Goal: Task Accomplishment & Management: Complete application form

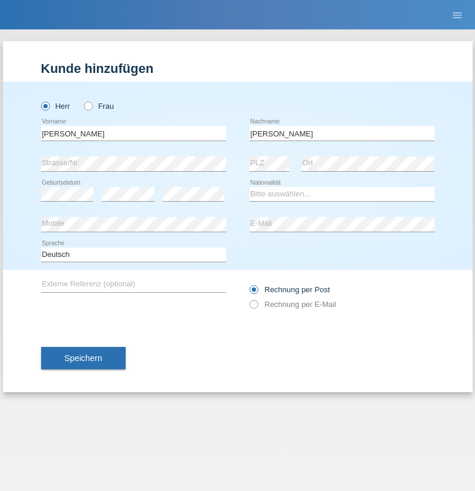
type input "[PERSON_NAME]"
select select "SY"
select select "C"
select select "21"
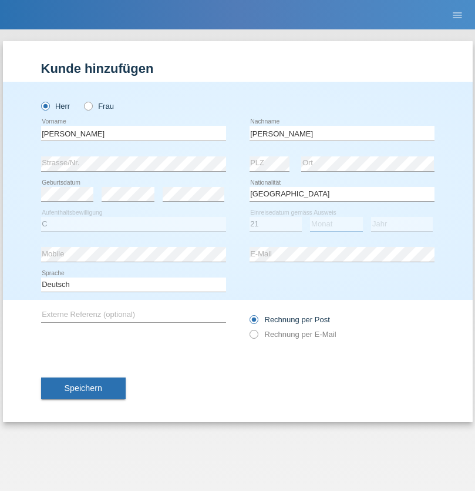
select select "12"
select select "2013"
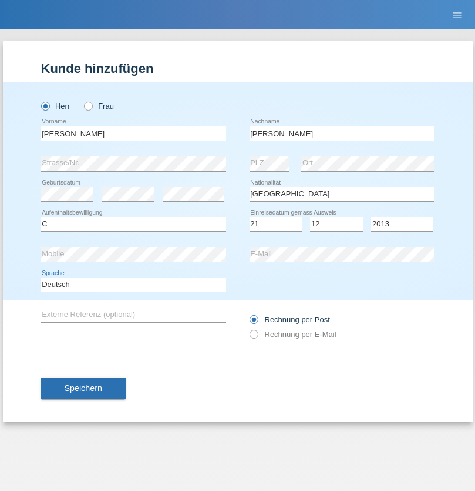
select select "en"
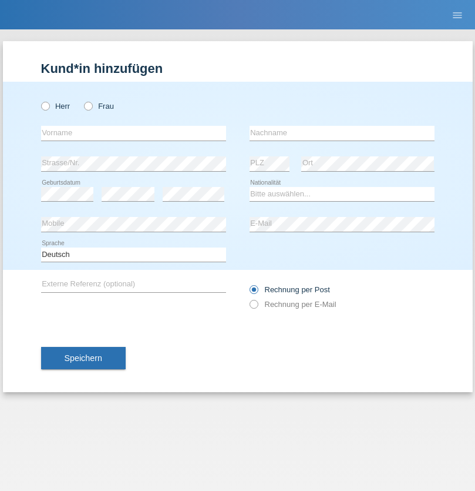
radio input "true"
click at [133, 133] on input "text" at bounding box center [133, 133] width 185 height 15
type input "David"
click at [342, 133] on input "text" at bounding box center [342, 133] width 185 height 15
type input "Senn"
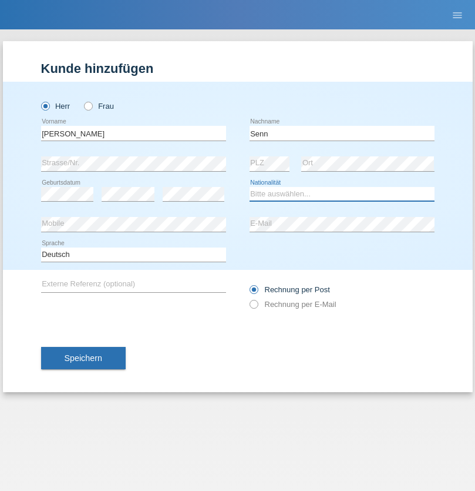
select select "CH"
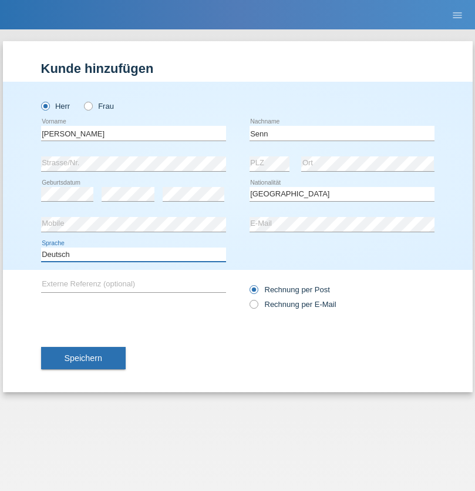
select select "en"
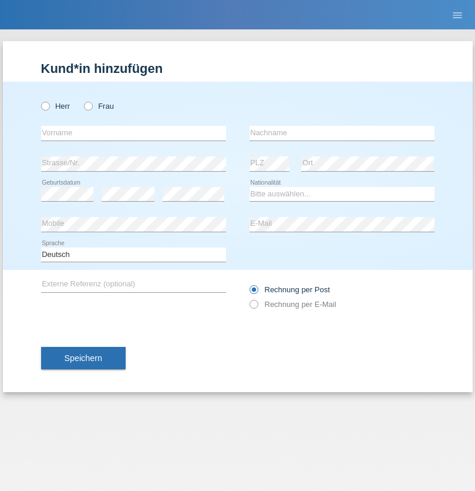
radio input "true"
click at [133, 133] on input "text" at bounding box center [133, 133] width 185 height 15
type input "Petre"
click at [342, 133] on input "text" at bounding box center [342, 133] width 185 height 15
type input "Bujor"
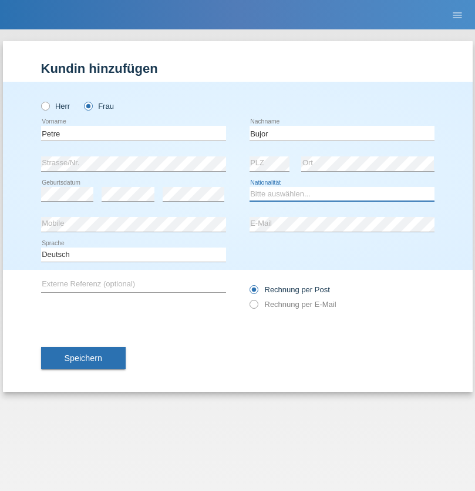
select select "RO"
select select "C"
select select "08"
select select "09"
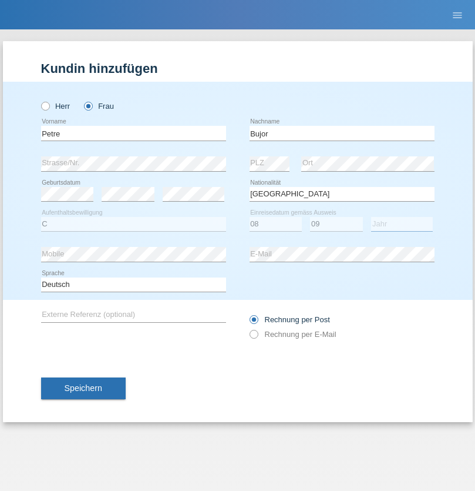
select select "2021"
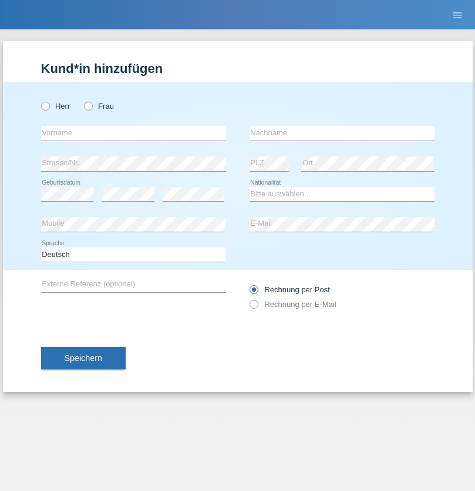
radio input "true"
click at [133, 133] on input "text" at bounding box center [133, 133] width 185 height 15
type input "agnertina"
click at [342, 133] on input "text" at bounding box center [342, 133] width 185 height 15
type input "noshaj"
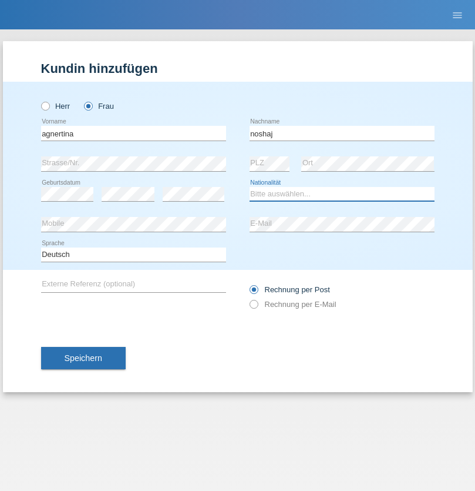
select select "NL"
select select "C"
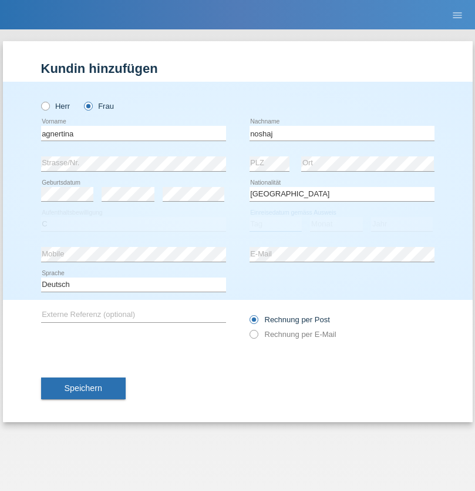
select select "01"
select select "08"
select select "2021"
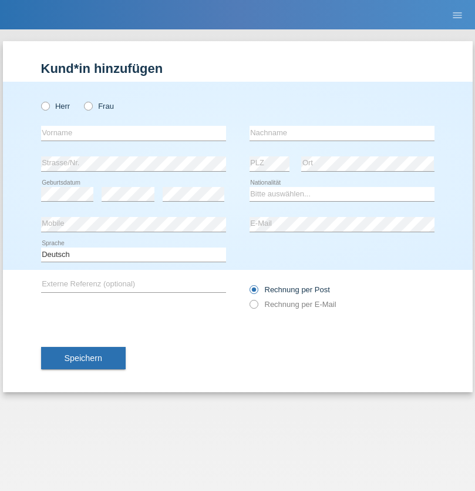
radio input "true"
click at [133, 133] on input "text" at bounding box center [133, 133] width 185 height 15
type input "firat"
click at [342, 133] on input "text" at bounding box center [342, 133] width 185 height 15
type input "kara"
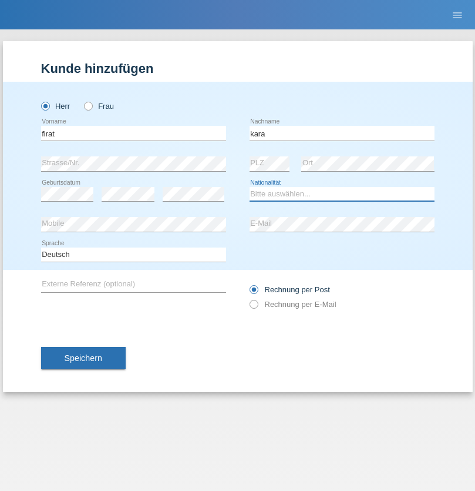
select select "CH"
radio input "true"
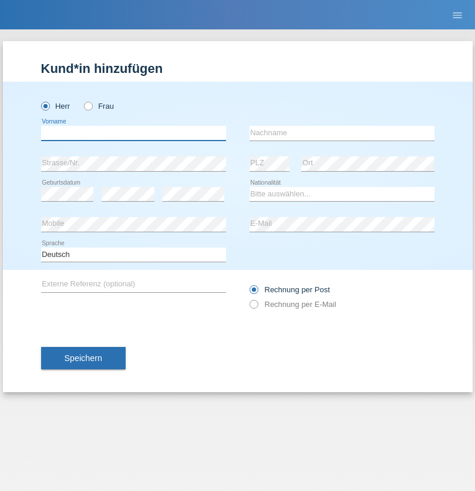
click at [133, 133] on input "text" at bounding box center [133, 133] width 185 height 15
type input "Cristian"
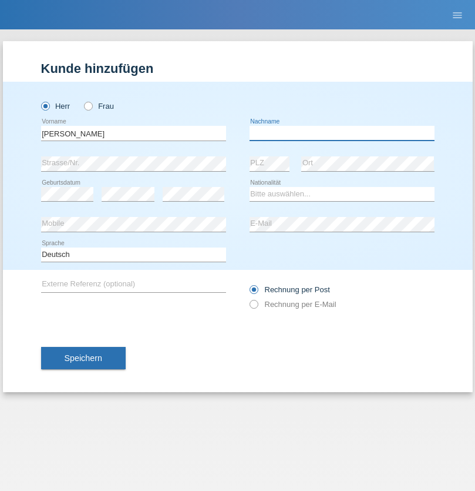
click at [342, 133] on input "text" at bounding box center [342, 133] width 185 height 15
type input "Teeriu"
select select "RO"
select select "C"
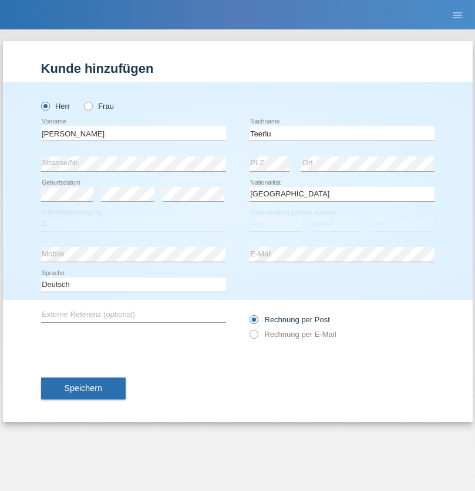
select select "08"
select select "09"
select select "2021"
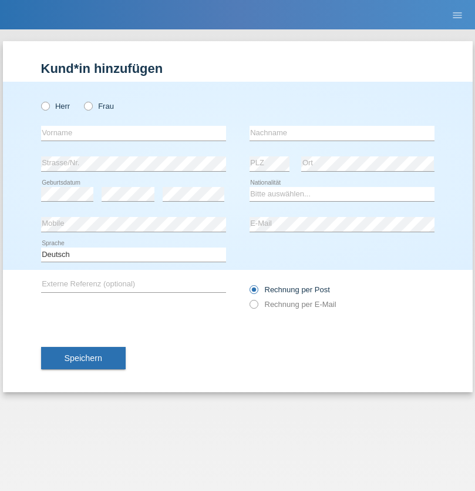
radio input "true"
click at [133, 133] on input "text" at bounding box center [133, 133] width 185 height 15
type input "[PERSON_NAME]"
click at [342, 133] on input "text" at bounding box center [342, 133] width 185 height 15
type input "Dössegger"
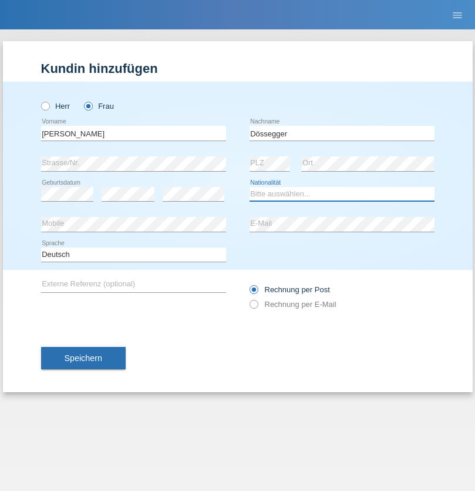
select select "CH"
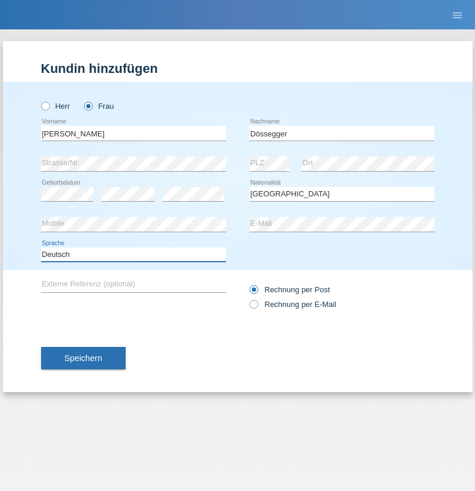
select select "en"
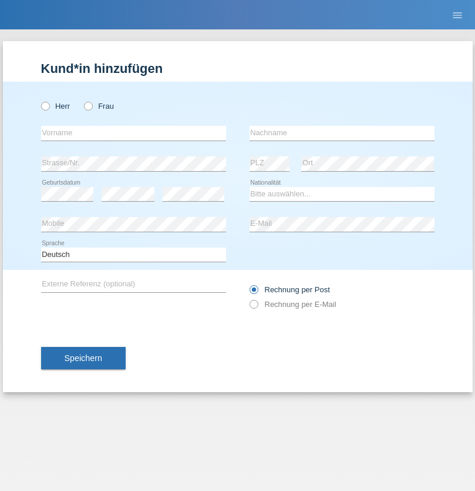
radio input "true"
click at [133, 133] on input "text" at bounding box center [133, 133] width 185 height 15
type input "Senije"
click at [342, 133] on input "text" at bounding box center [342, 133] width 185 height 15
type input "[DEMOGRAPHIC_DATA]"
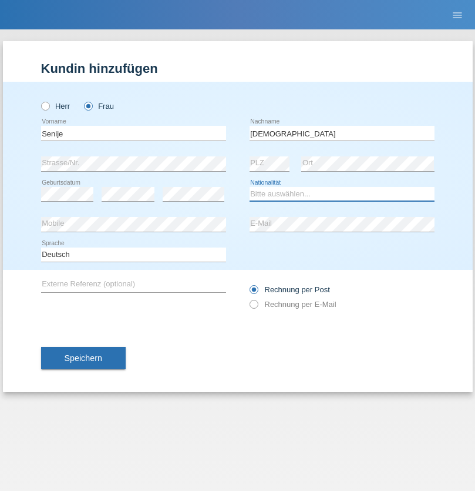
select select "CH"
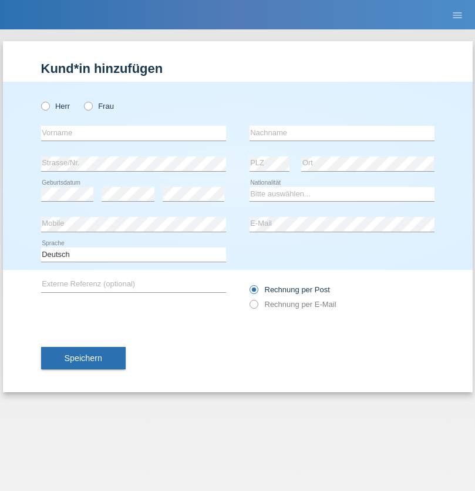
radio input "true"
click at [133, 133] on input "text" at bounding box center [133, 133] width 185 height 15
type input "[PERSON_NAME]"
click at [342, 133] on input "text" at bounding box center [342, 133] width 185 height 15
type input "Priestley"
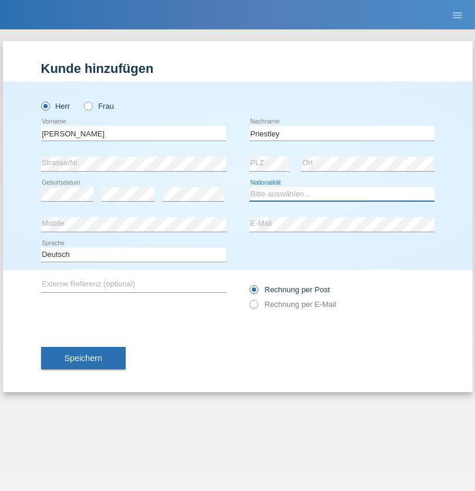
select select "CH"
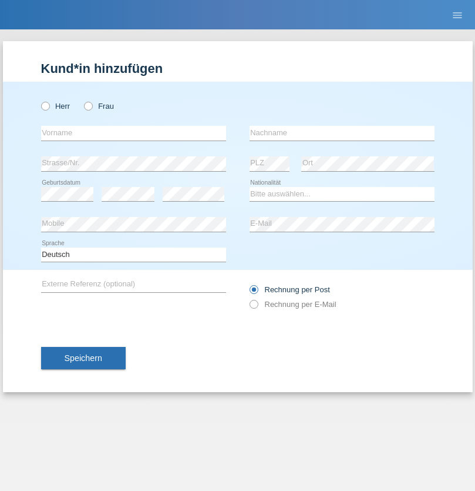
radio input "true"
click at [133, 133] on input "text" at bounding box center [133, 133] width 185 height 15
type input "Francesco"
click at [342, 133] on input "text" at bounding box center [342, 133] width 185 height 15
type input "Fortugno"
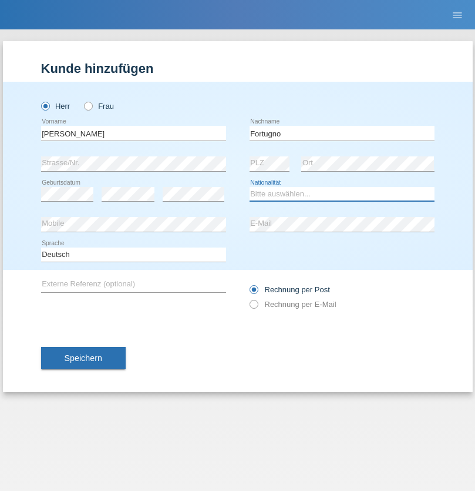
select select "IT"
select select "C"
select select "09"
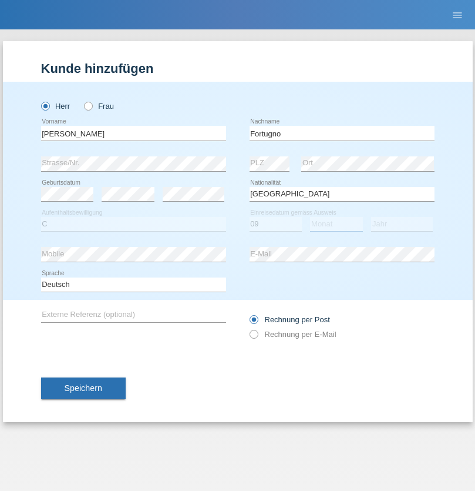
select select "08"
select select "2006"
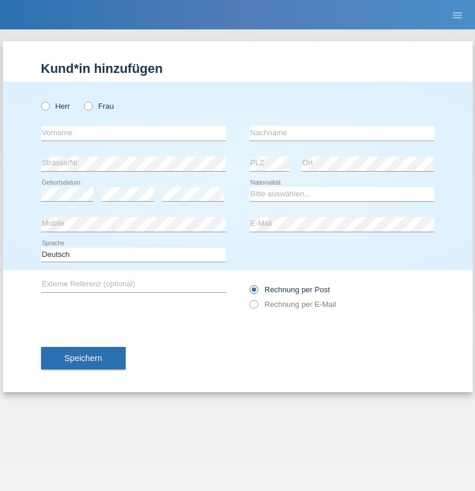
radio input "true"
click at [133, 133] on input "text" at bounding box center [133, 133] width 185 height 15
type input "[PERSON_NAME]"
click at [342, 133] on input "text" at bounding box center [342, 133] width 185 height 15
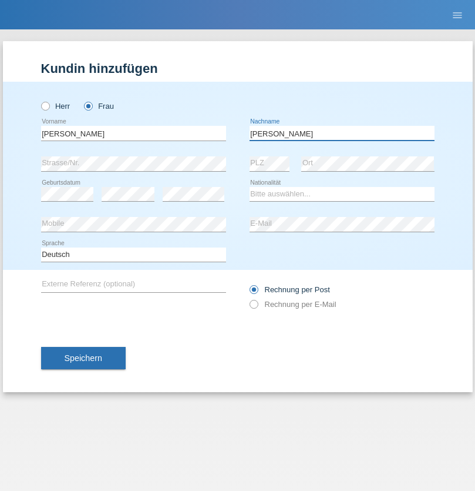
type input "[PERSON_NAME]"
select select "UA"
select select "C"
select select "23"
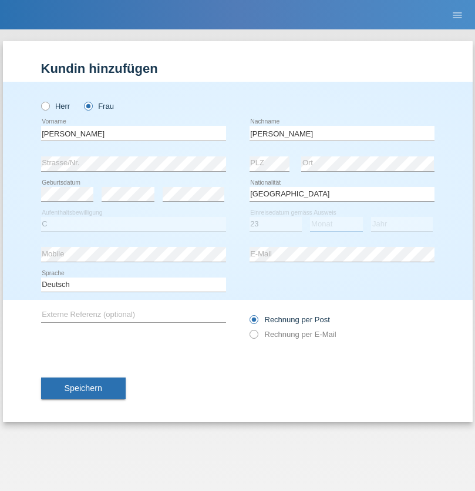
select select "10"
select select "2021"
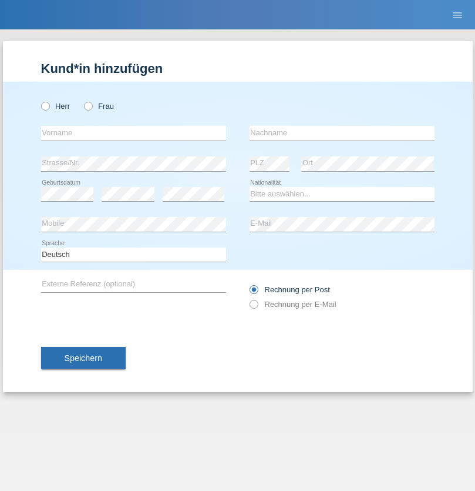
radio input "true"
click at [133, 133] on input "text" at bounding box center [133, 133] width 185 height 15
type input "Nuria"
click at [342, 133] on input "text" at bounding box center [342, 133] width 185 height 15
type input "D'Antino"
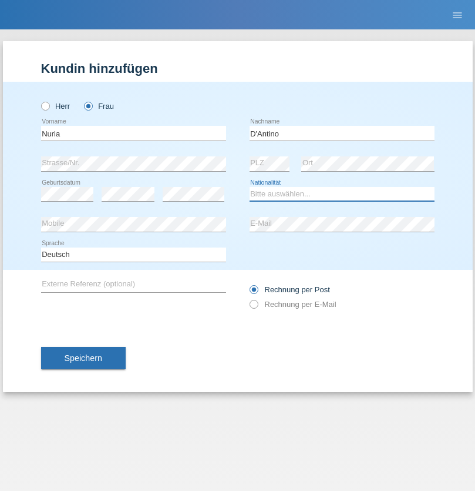
select select "CH"
